Goal: Information Seeking & Learning: Find specific fact

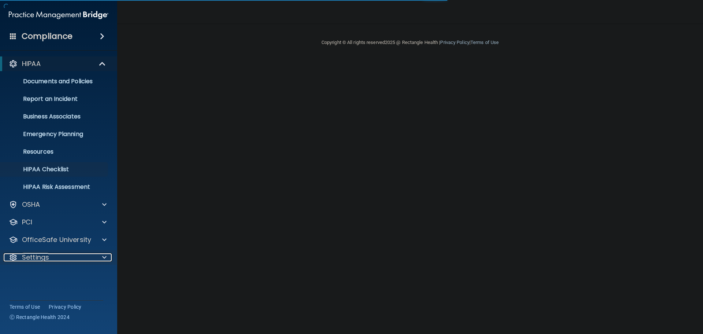
click at [78, 256] on div "Settings" at bounding box center [48, 257] width 90 height 9
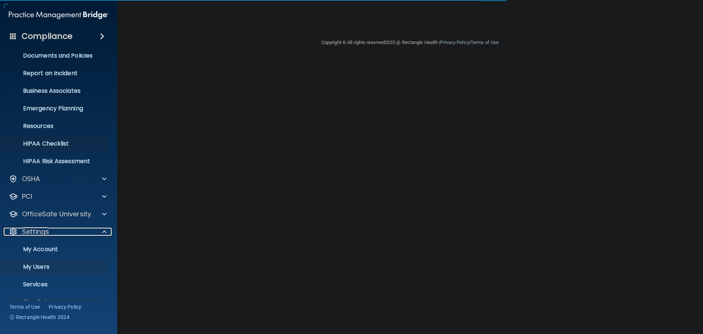
scroll to position [41, 0]
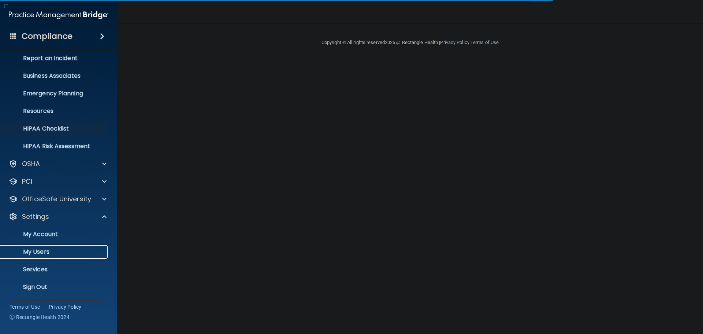
click at [48, 255] on p "My Users" at bounding box center [55, 251] width 100 height 7
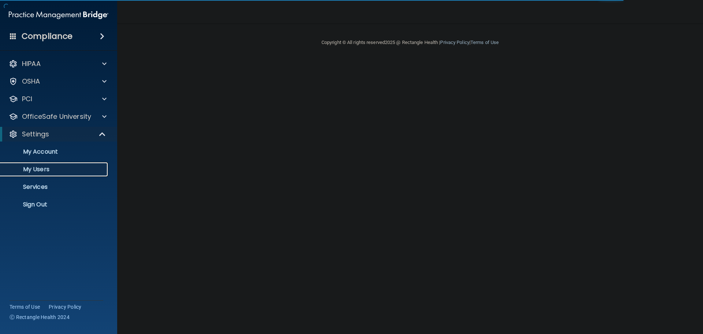
select select "20"
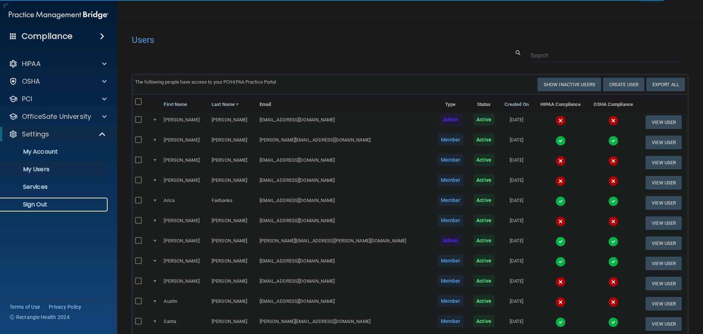
click at [50, 203] on p "Sign Out" at bounding box center [55, 204] width 100 height 7
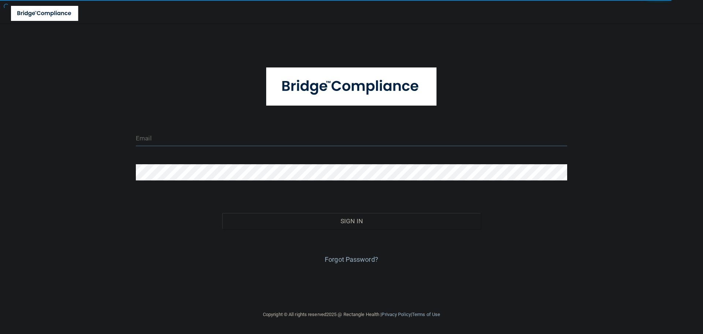
type input "cfletcher@rectanglehealth.com"
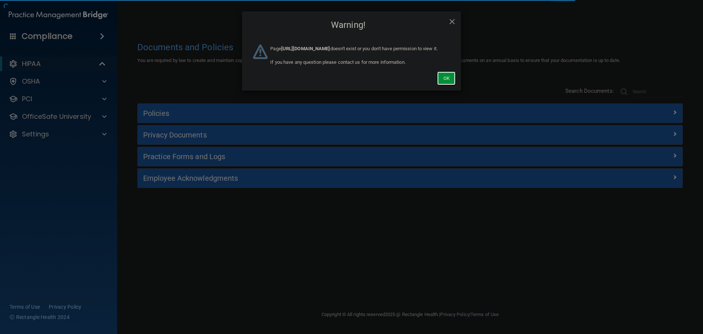
click at [445, 85] on button "Ok" at bounding box center [446, 78] width 18 height 14
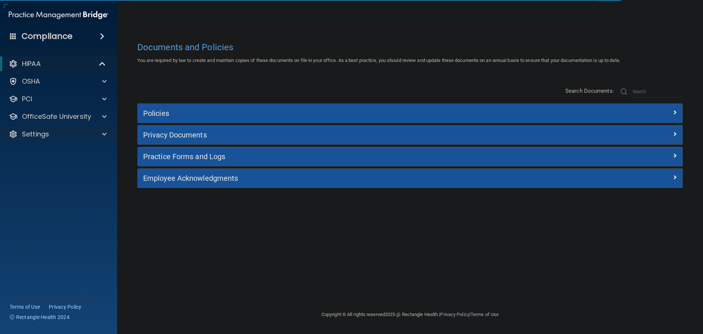
click at [88, 140] on div "Settings" at bounding box center [59, 134] width 118 height 15
click at [88, 133] on div "Settings" at bounding box center [48, 134] width 90 height 9
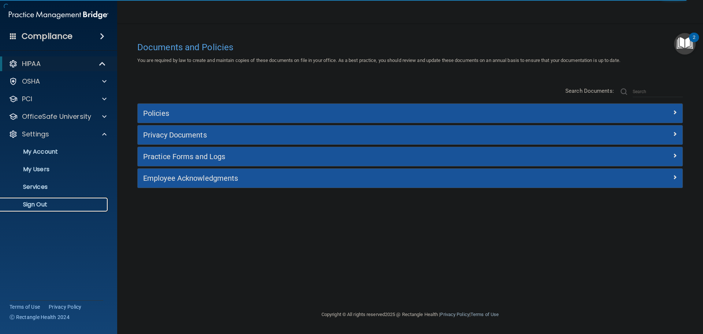
click at [45, 203] on p "Sign Out" at bounding box center [55, 204] width 100 height 7
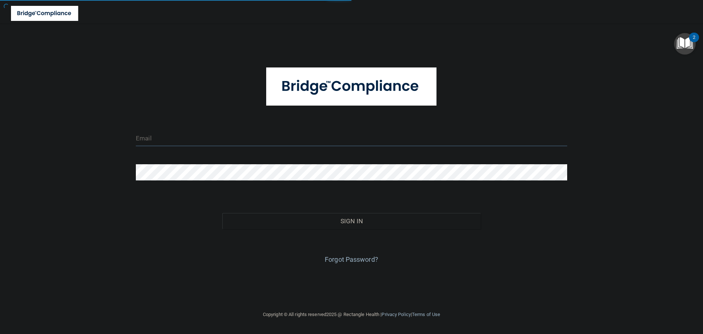
type input "cfletcher@rectanglehealth.com"
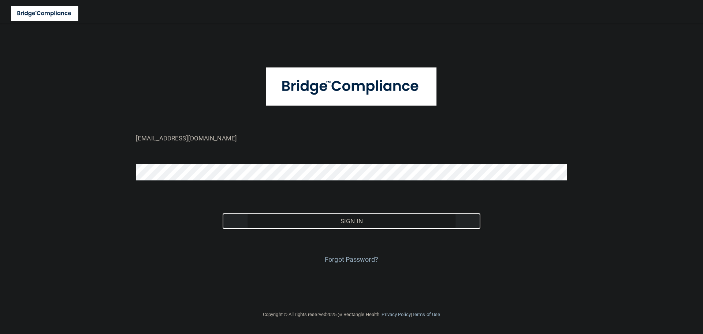
click at [318, 216] on button "Sign In" at bounding box center [351, 221] width 259 height 16
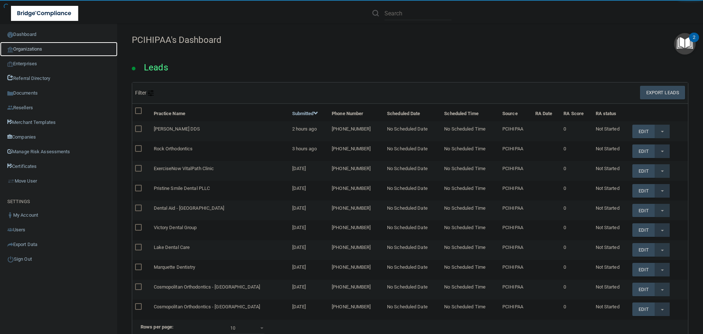
click at [35, 45] on link "Organizations" at bounding box center [59, 49] width 118 height 15
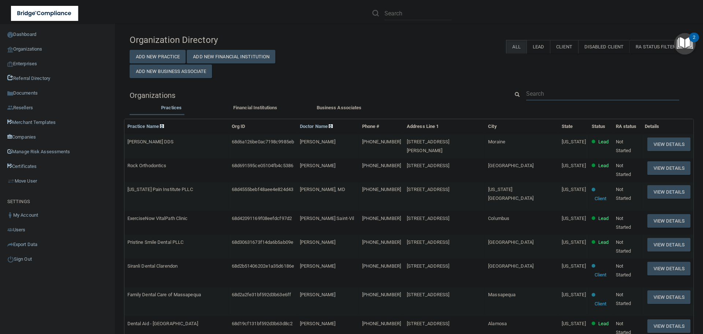
click at [549, 95] on input "text" at bounding box center [602, 94] width 153 height 14
paste input "Dr.Azin Pediatrics Dentist"
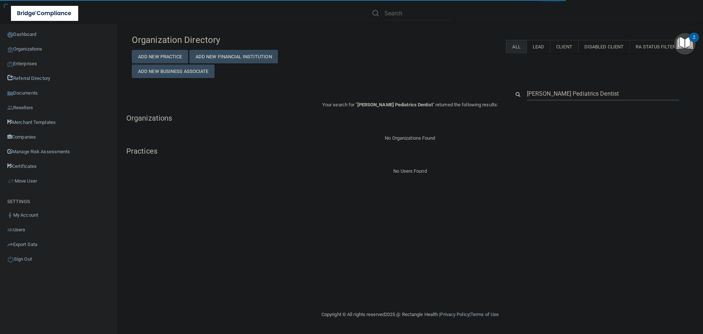
click at [535, 93] on input "Dr.Azin Pediatrics Dentist" at bounding box center [603, 94] width 152 height 14
type input "Dr. Azin Pediatrics Dentist"
click at [474, 78] on div "Organization Directory Add New Practice Add New Financial Institution Add New B…" at bounding box center [410, 103] width 557 height 145
click at [535, 93] on input "Dr.Azin Pediatrics Dentist" at bounding box center [603, 94] width 152 height 14
type input "Dr. Azin Pediatrics Dentist"
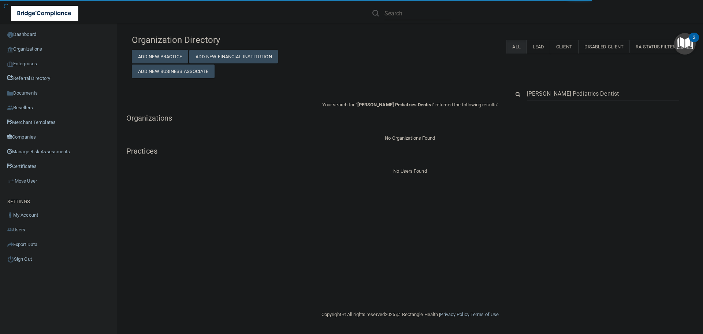
click at [495, 83] on div "Organization Directory Add New Practice Add New Financial Institution Add New B…" at bounding box center [410, 103] width 557 height 145
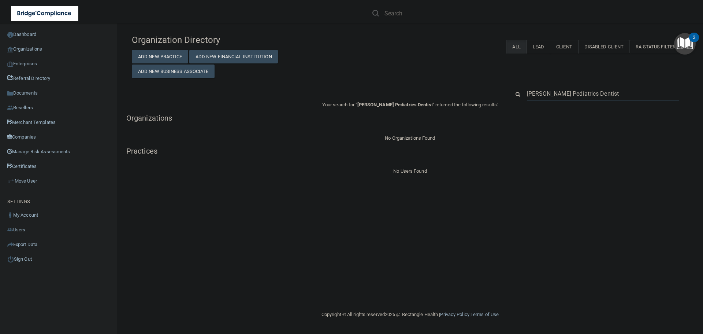
drag, startPoint x: 606, startPoint y: 95, endPoint x: 486, endPoint y: 98, distance: 119.8
click at [491, 98] on div "Dr. Azin Pediatrics Dentist" at bounding box center [410, 94] width 568 height 14
paste input "5169729535"
type input "5169729535"
click at [557, 98] on input "5169729535" at bounding box center [603, 94] width 152 height 14
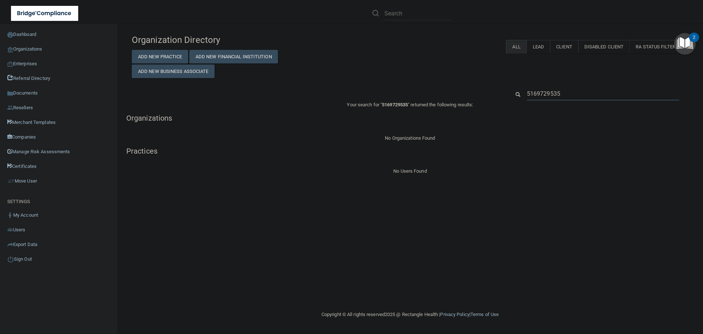
click at [557, 98] on input "5169729535" at bounding box center [603, 94] width 152 height 14
paste input "Future Smiles Pediatric Dentistry"
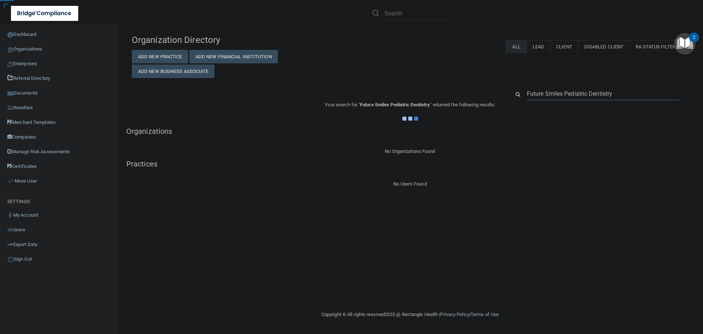
type input "Future Smiles Pediatric Dentistry"
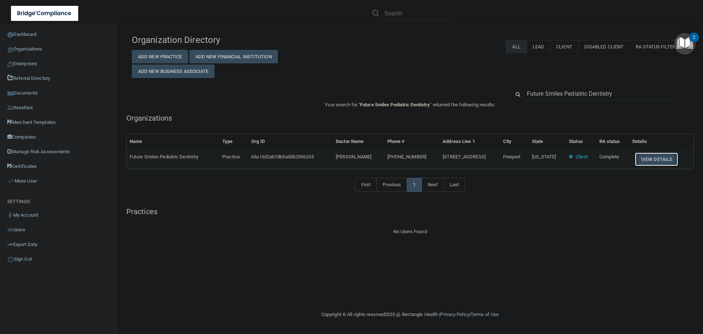
click at [651, 159] on button "View Details" at bounding box center [656, 159] width 43 height 14
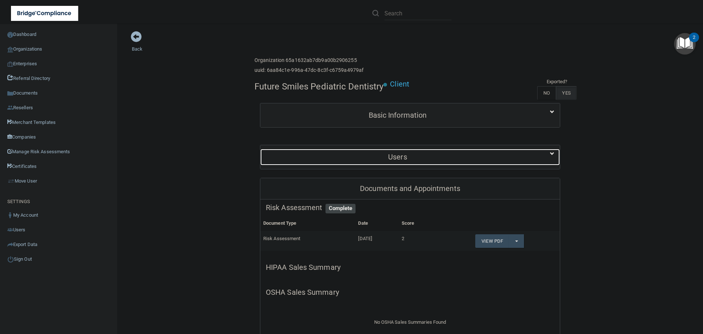
click at [360, 161] on h5 "Users" at bounding box center [398, 157] width 264 height 8
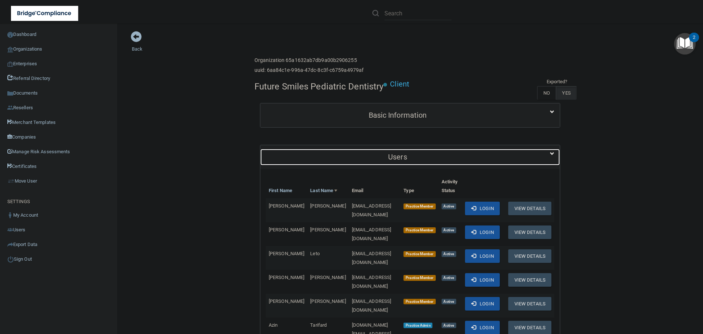
scroll to position [37, 0]
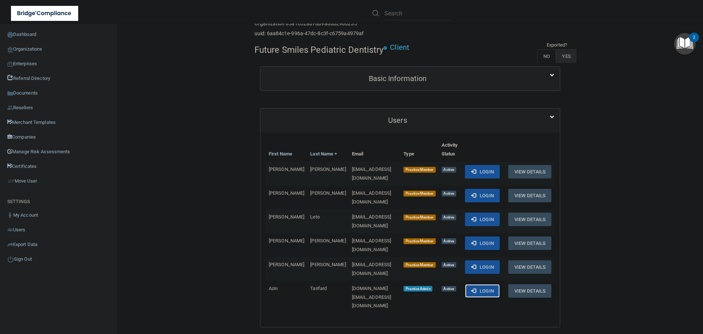
click at [474, 292] on button "Login" at bounding box center [482, 291] width 35 height 14
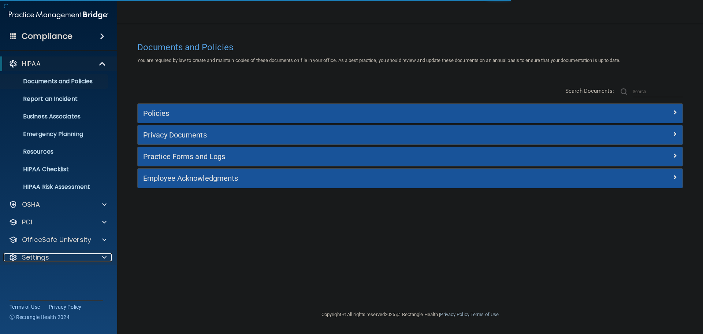
click at [84, 254] on div "Settings" at bounding box center [48, 257] width 90 height 9
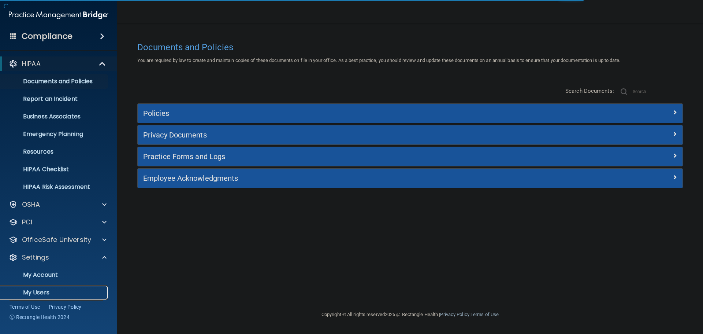
click at [43, 291] on p "My Users" at bounding box center [55, 292] width 100 height 7
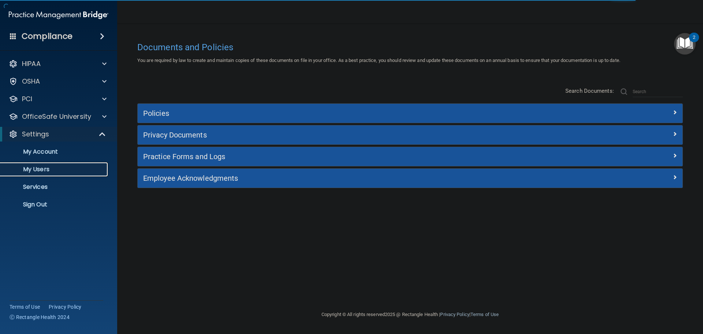
select select "20"
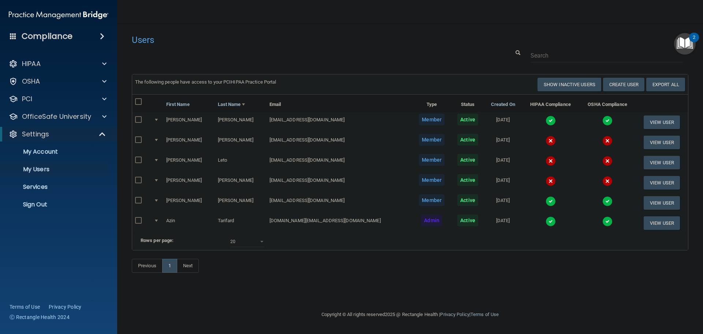
click at [546, 137] on img at bounding box center [551, 141] width 10 height 10
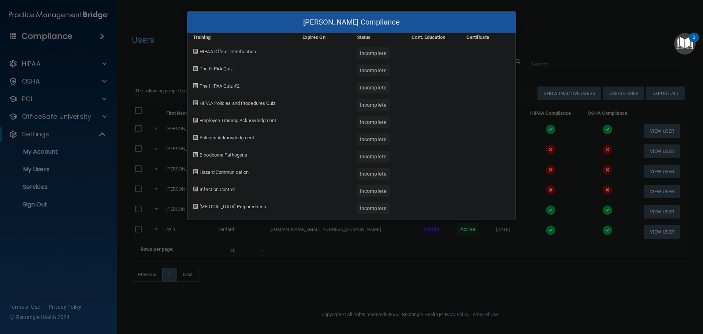
click at [530, 272] on div "[PERSON_NAME] Compliance Training Expires On Status Cont. Education Certificate…" at bounding box center [351, 167] width 703 height 334
